Goal: Transaction & Acquisition: Book appointment/travel/reservation

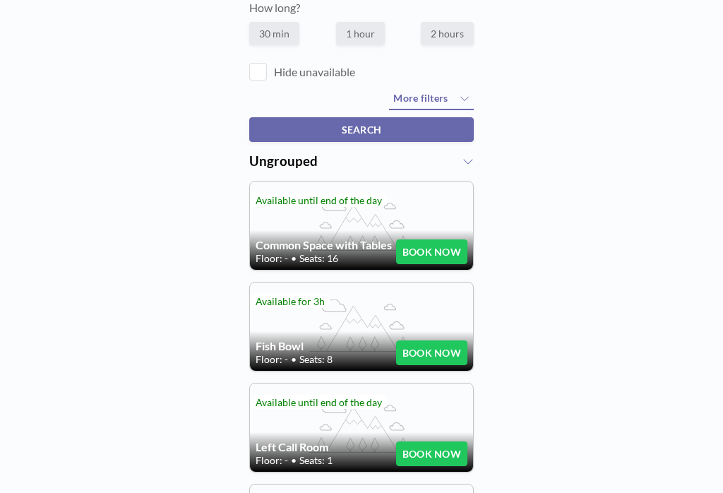
scroll to position [12, 63]
click at [265, 28] on label "30 min" at bounding box center [274, 33] width 50 height 23
radio input "true"
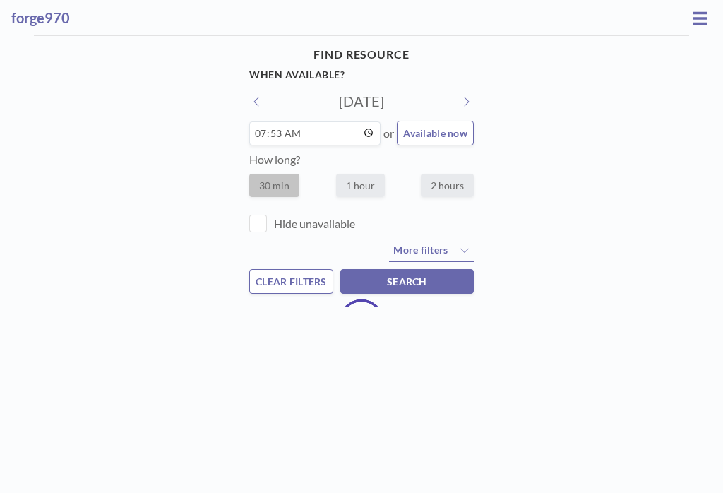
scroll to position [0, 0]
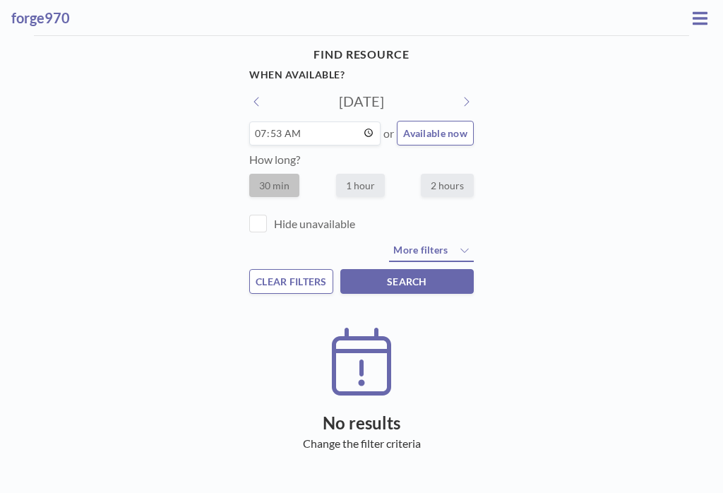
click at [441, 143] on button "Available now" at bounding box center [435, 133] width 77 height 25
type input "09:05"
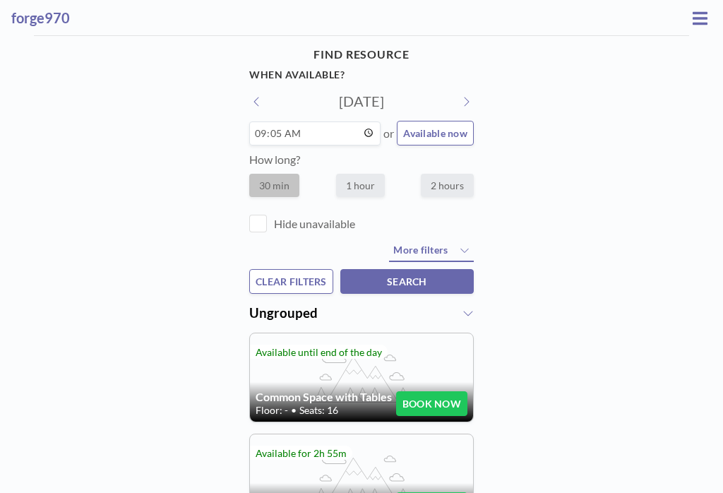
scroll to position [5, 5]
click at [270, 181] on label "30 min" at bounding box center [274, 185] width 50 height 23
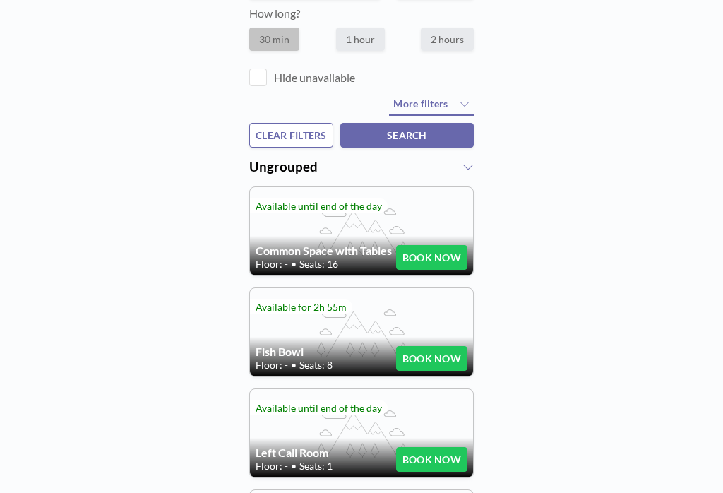
scroll to position [145, 0]
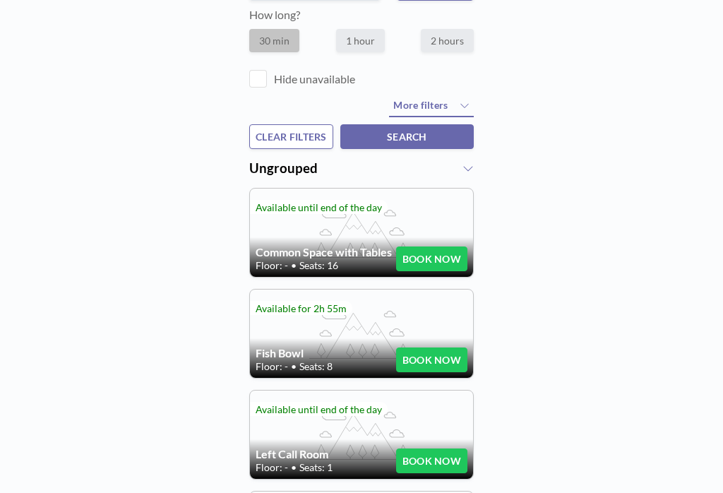
click at [398, 142] on span "SEARCH" at bounding box center [407, 137] width 40 height 12
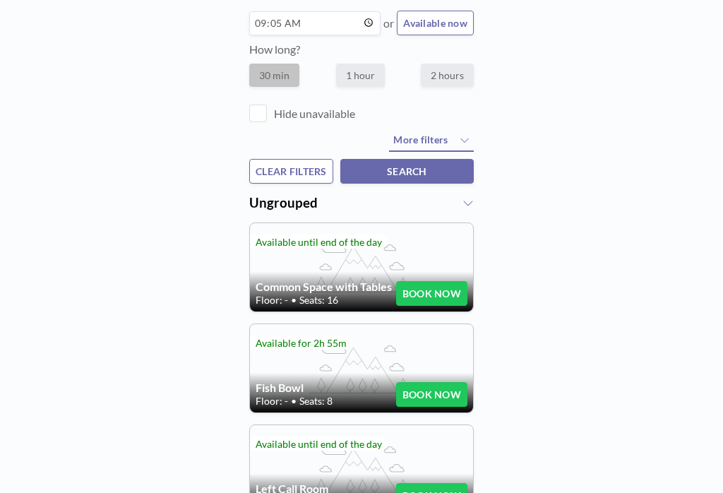
scroll to position [0, 0]
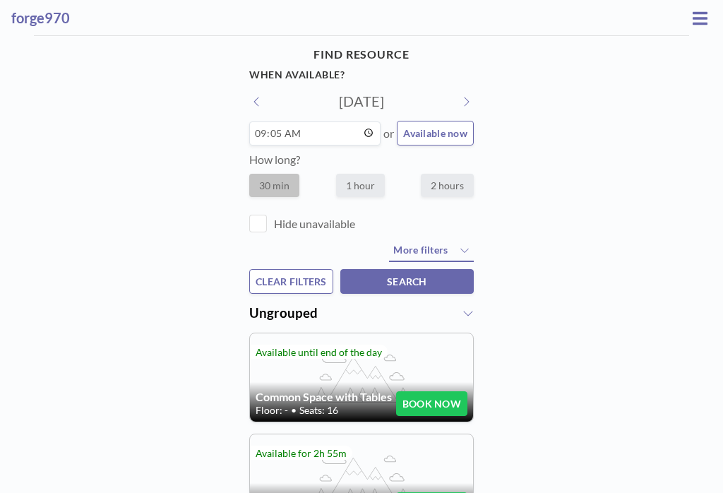
click at [442, 126] on button "Available now" at bounding box center [435, 133] width 77 height 25
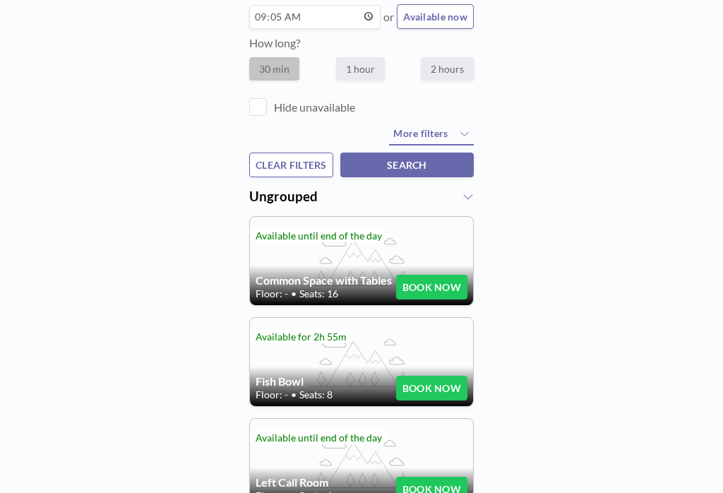
scroll to position [114, 0]
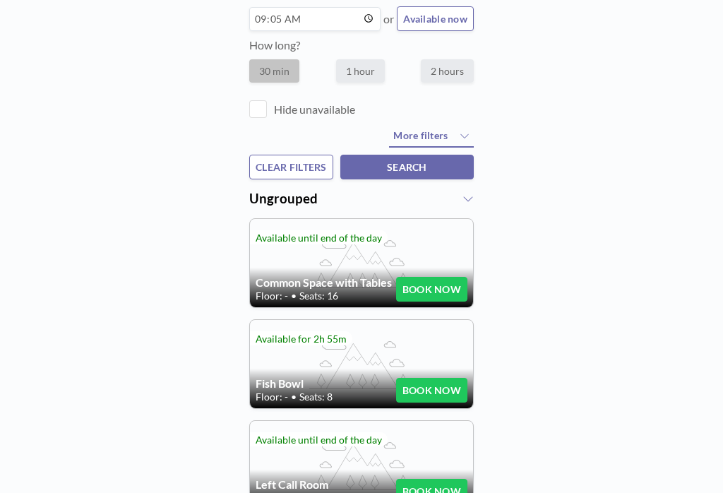
click at [304, 282] on div "Common Space with Tables Floor: - • Seats: 16 BOOK NOW" at bounding box center [361, 263] width 223 height 88
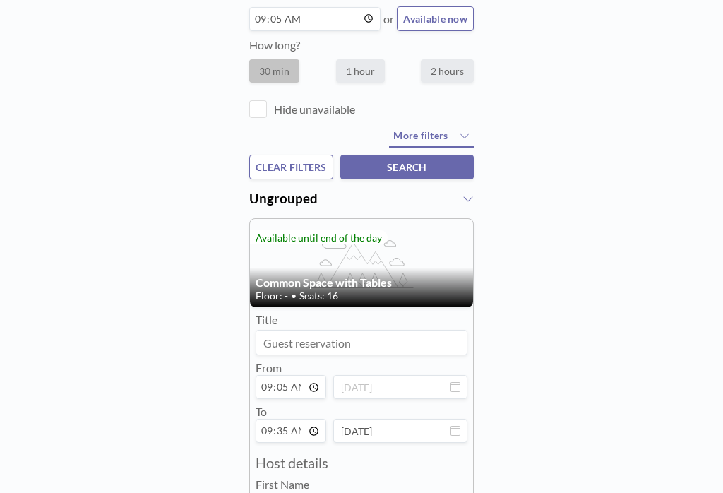
click at [302, 228] on div "Common Space with Tables Floor: - • Seats: 16 BOOK NOW" at bounding box center [361, 263] width 223 height 88
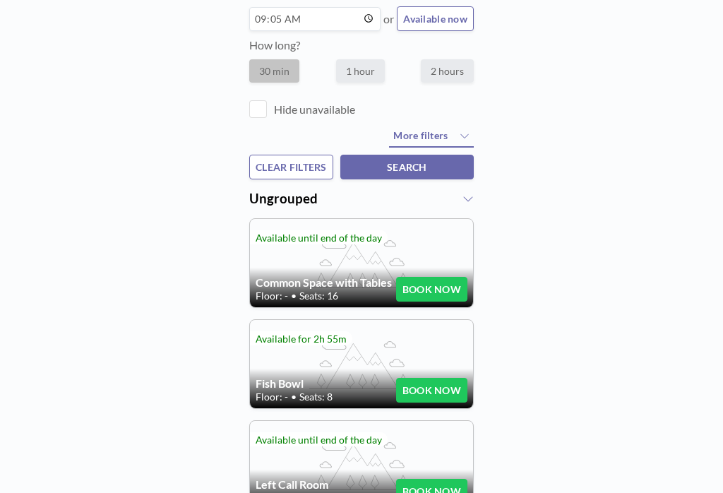
click at [299, 289] on span "Seats: 16" at bounding box center [318, 295] width 39 height 13
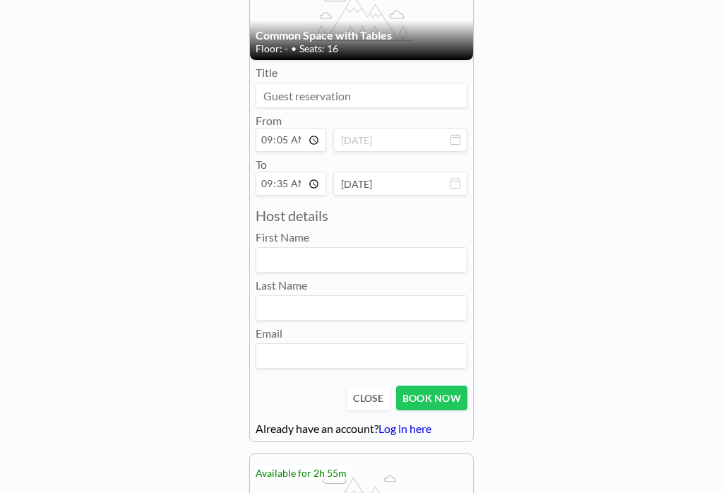
scroll to position [366, 0]
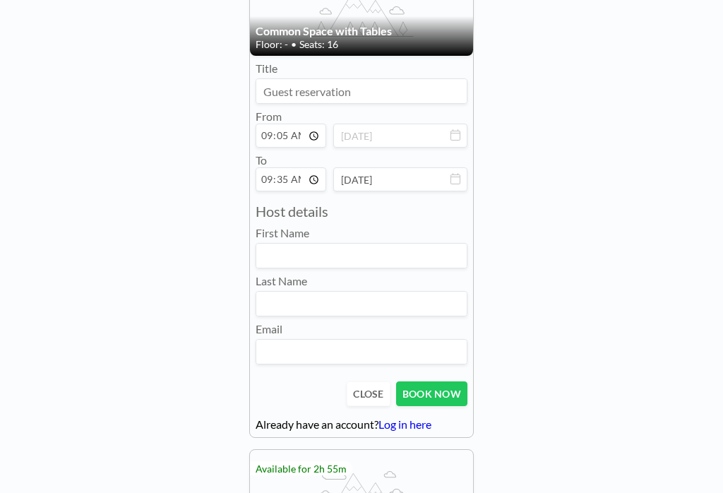
click at [299, 103] on input at bounding box center [361, 91] width 210 height 24
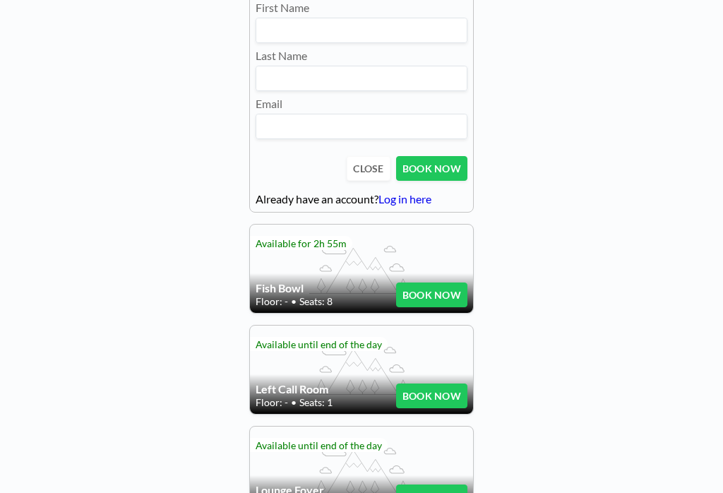
scroll to position [596, 0]
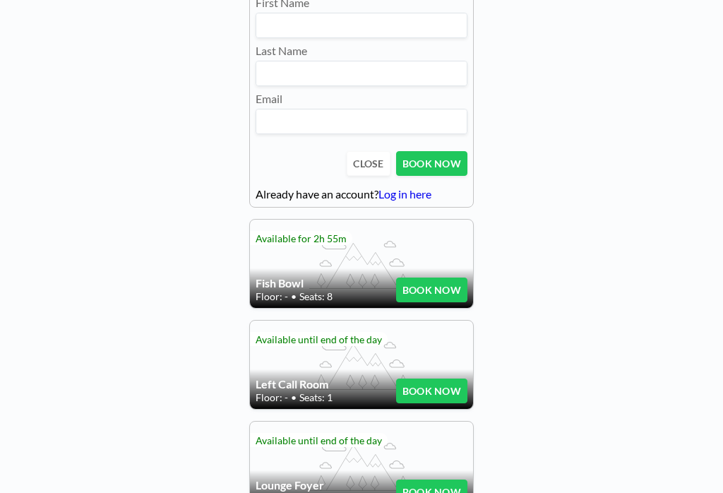
type input "[PERSON_NAME]"
click at [396, 168] on button "BOOK NOW" at bounding box center [431, 163] width 71 height 25
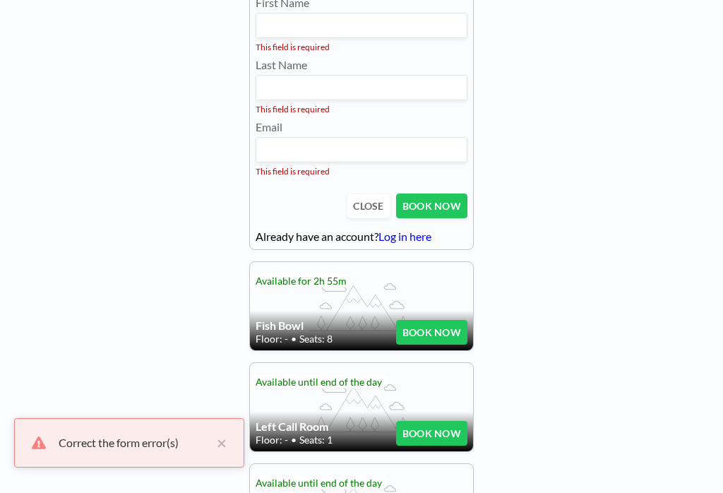
click at [282, 24] on input at bounding box center [361, 25] width 210 height 24
